Goal: Information Seeking & Learning: Find specific fact

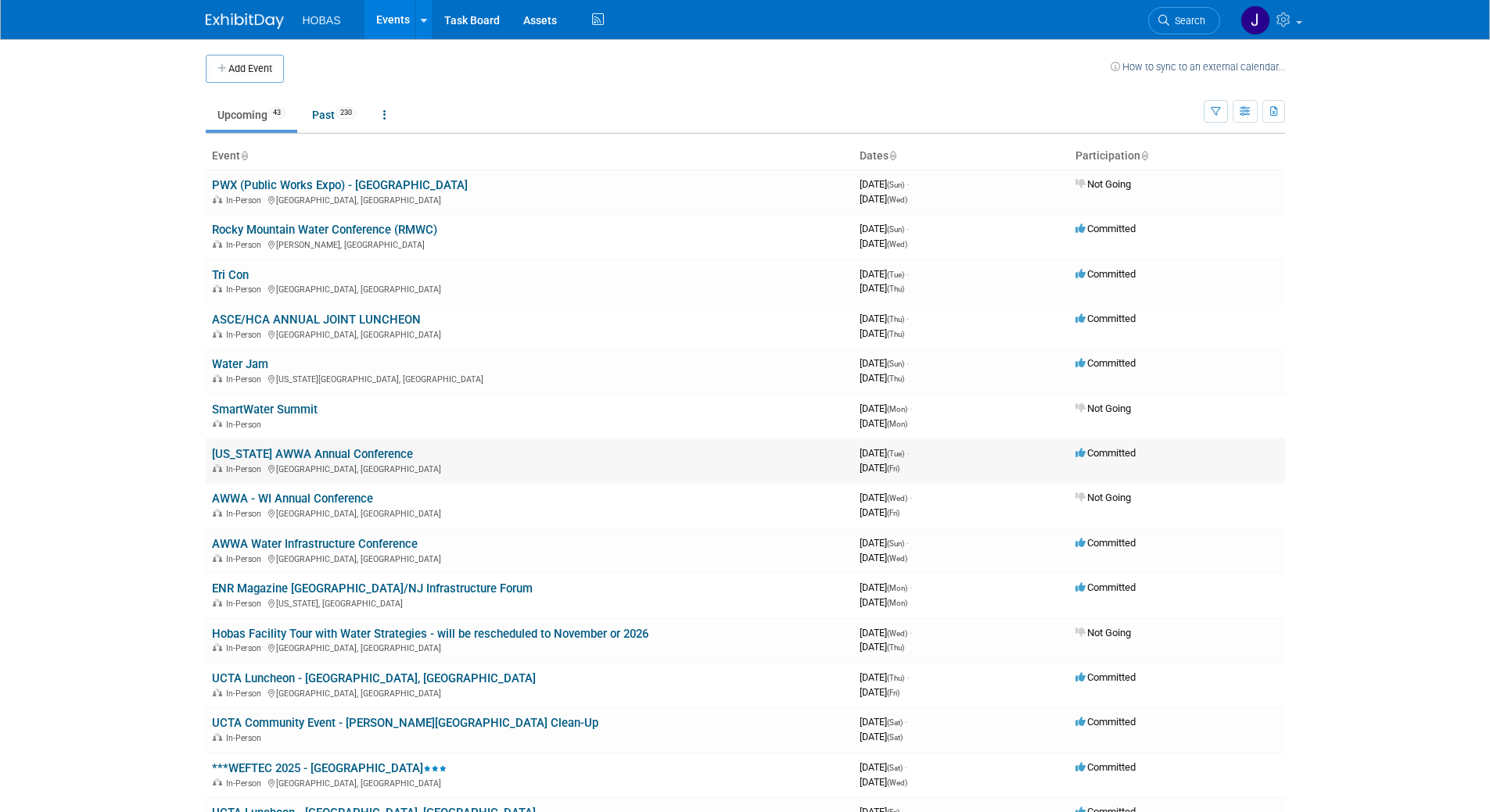
click at [373, 453] on link "[US_STATE] AWWA Annual Conference" at bounding box center [312, 455] width 201 height 14
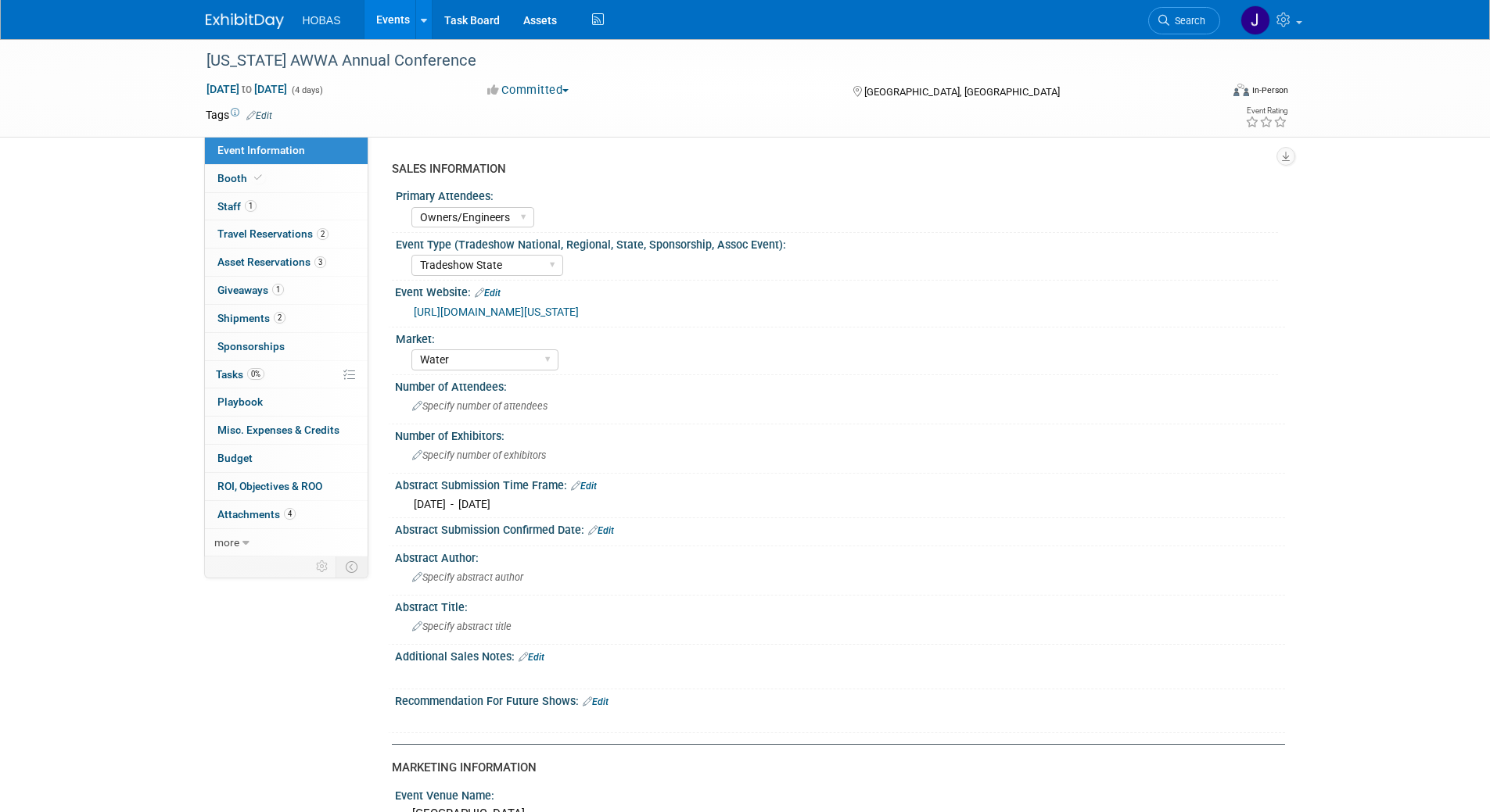
select select "Owners/Engineers"
select select "Tradeshow State"
select select "Water"
select select "Exhibiting"
click at [241, 289] on span "Giveaways 1" at bounding box center [250, 290] width 66 height 13
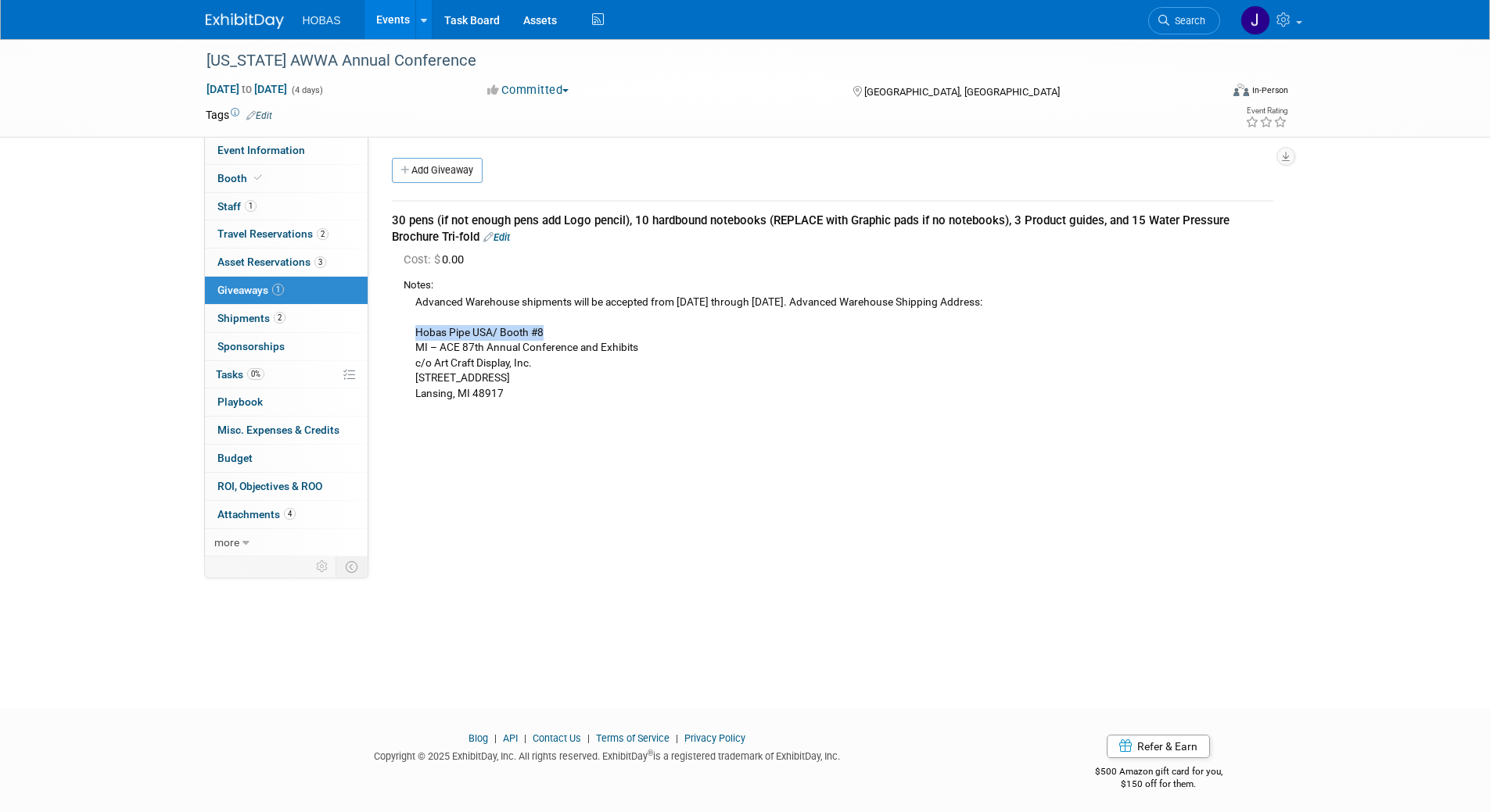
drag, startPoint x: 415, startPoint y: 333, endPoint x: 589, endPoint y: 333, distance: 174.0
click at [589, 333] on div "Advanced Warehouse shipments will be accepted from August 4th through September…" at bounding box center [838, 348] width 870 height 109
copy div "Hobas Pipe USA/ Booth #8"
drag, startPoint x: 647, startPoint y: 346, endPoint x: 414, endPoint y: 346, distance: 233.0
click at [414, 346] on div "Advanced Warehouse shipments will be accepted from August 4th through September…" at bounding box center [838, 348] width 870 height 109
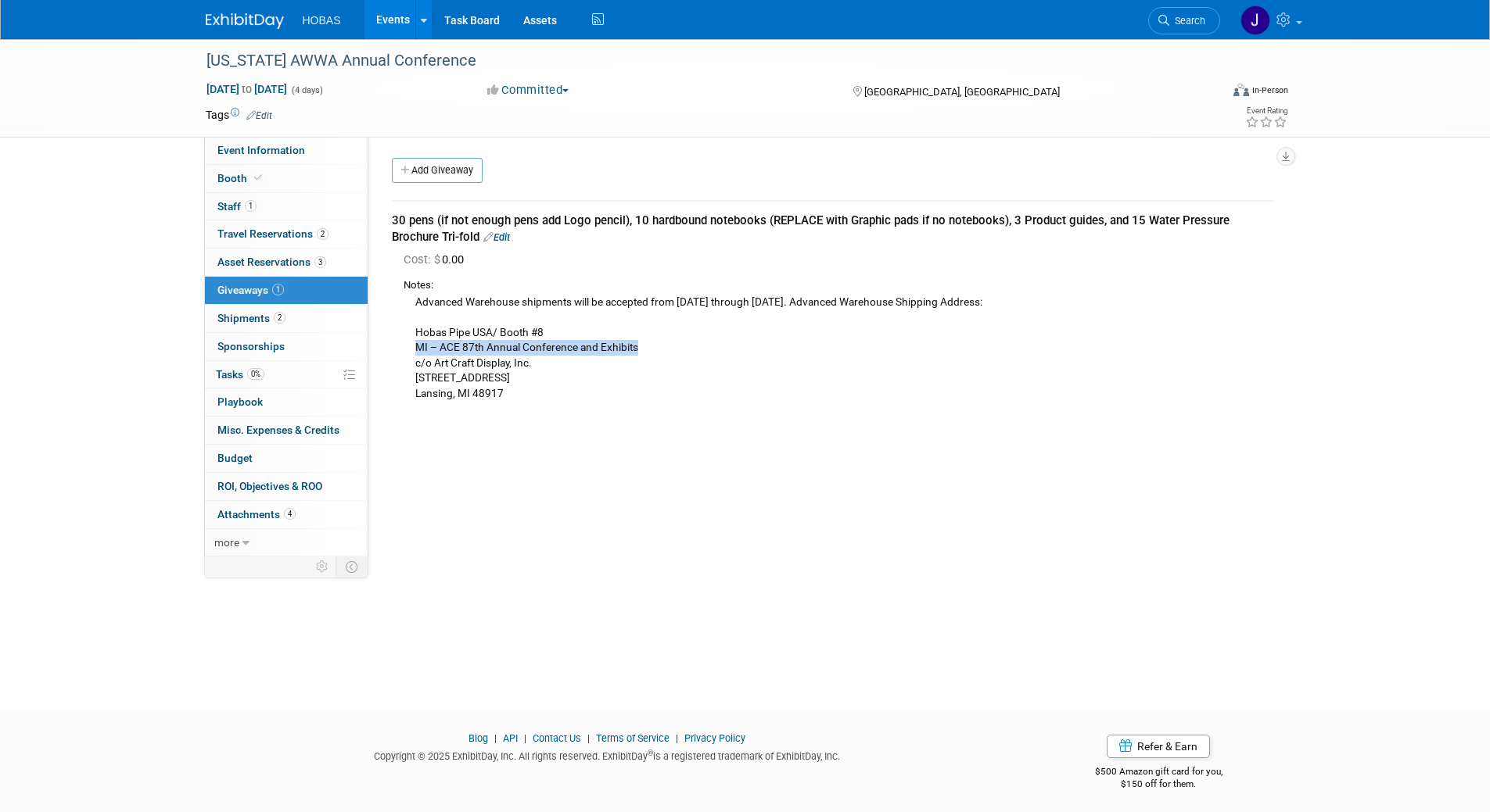
copy div "MI – ACE 87th Annual Conference and Exhibits"
drag, startPoint x: 542, startPoint y: 367, endPoint x: 410, endPoint y: 362, distance: 132.1
click at [410, 362] on div "Advanced Warehouse shipments will be accepted from August 4th through September…" at bounding box center [838, 348] width 870 height 109
copy div "c/o Art Craft Display, Inc."
drag, startPoint x: 417, startPoint y: 373, endPoint x: 537, endPoint y: 384, distance: 120.5
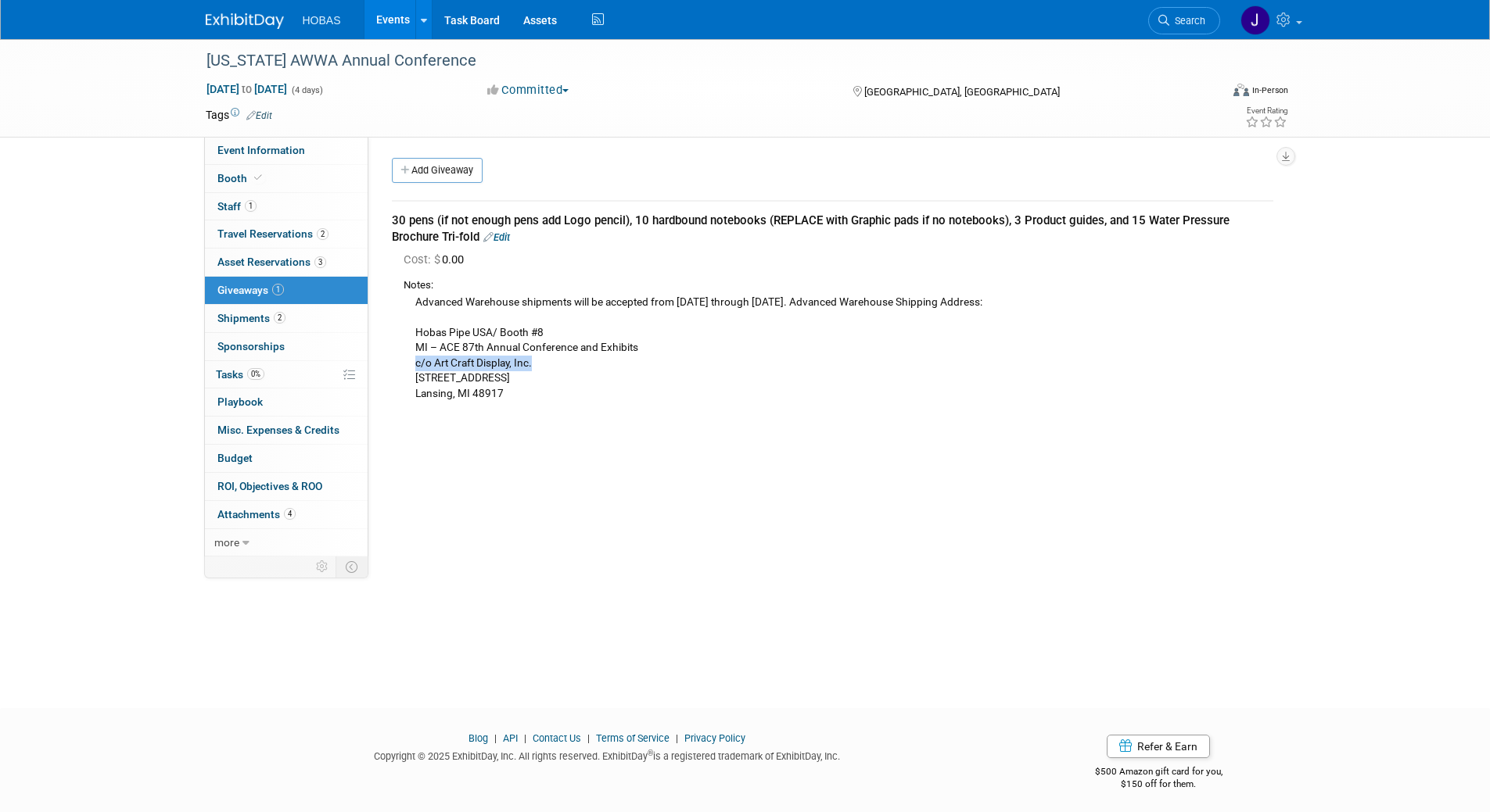
click at [537, 384] on div "Advanced Warehouse shipments will be accepted from August 4th through September…" at bounding box center [838, 348] width 870 height 109
copy div "[STREET_ADDRESS]"
click at [443, 399] on div "Advanced Warehouse shipments will be accepted from August 4th through September…" at bounding box center [838, 348] width 870 height 109
copy div "Lansing"
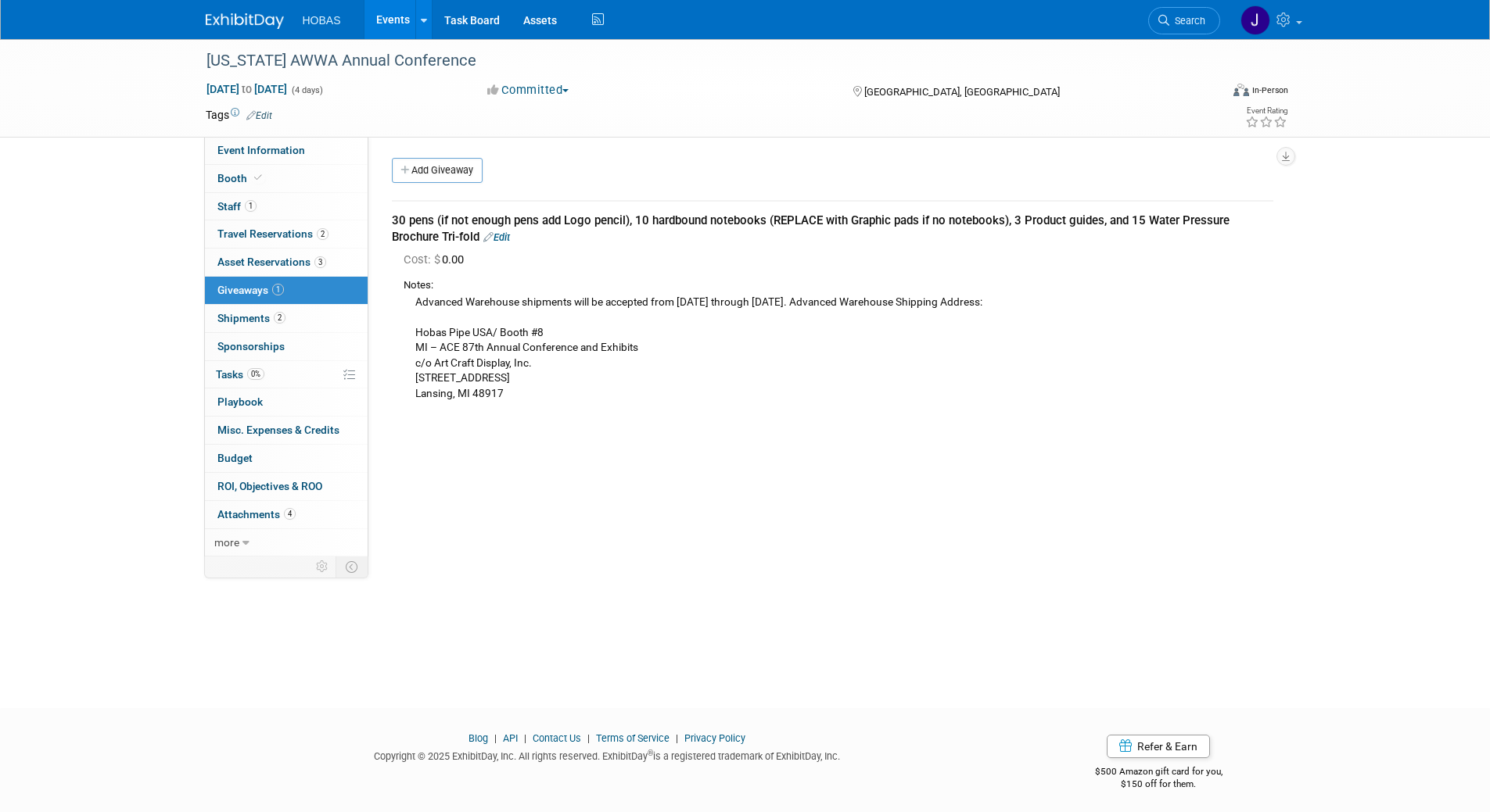
click at [596, 509] on div "SALES INFORMATION Primary Attendees: Owners Engineers Contractors Owners/Engine…" at bounding box center [826, 347] width 916 height 420
